Goal: Information Seeking & Learning: Learn about a topic

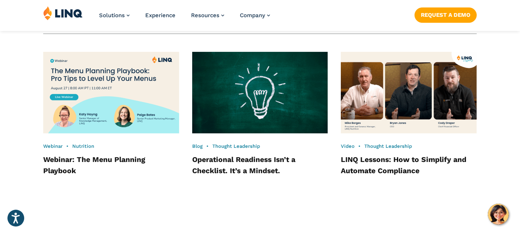
scroll to position [567, 0]
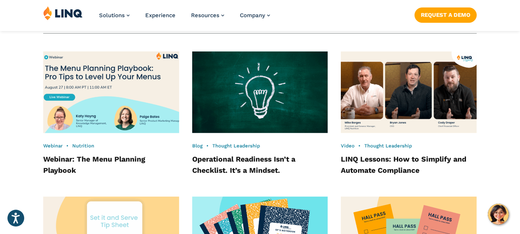
click at [152, 103] on img at bounding box center [111, 92] width 149 height 90
